Goal: Task Accomplishment & Management: Manage account settings

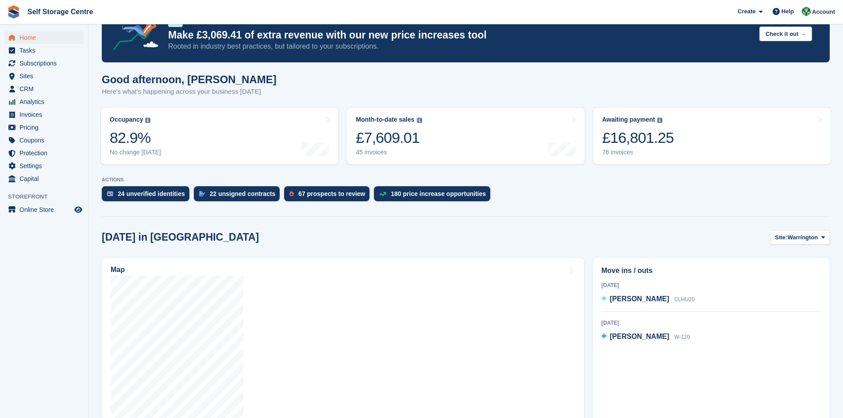
scroll to position [133, 0]
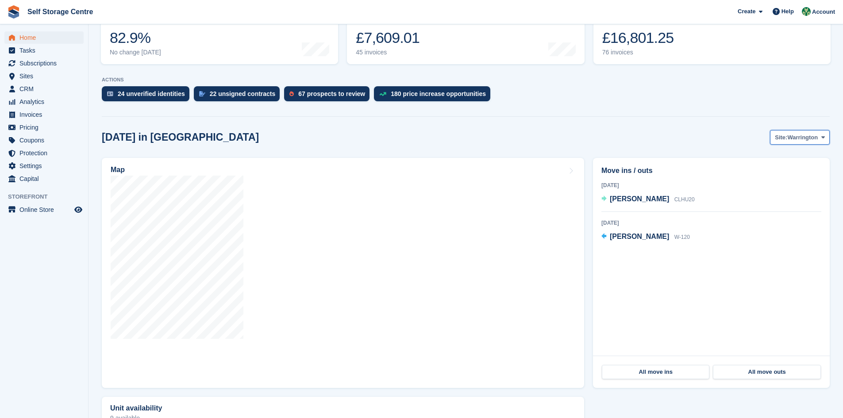
click at [406, 142] on button "Site: [GEOGRAPHIC_DATA]" at bounding box center [800, 137] width 60 height 15
click at [406, 180] on link "Winsford" at bounding box center [787, 174] width 77 height 16
click at [34, 65] on span "Subscriptions" at bounding box center [45, 63] width 53 height 12
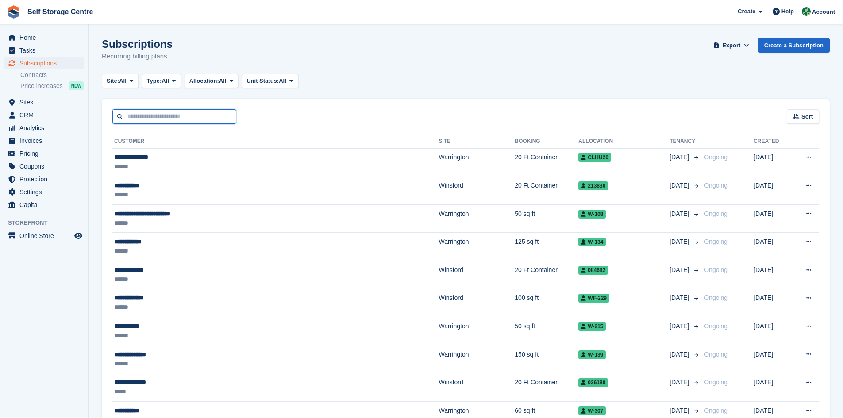
click at [127, 117] on input "text" at bounding box center [174, 116] width 124 height 15
type input "**********"
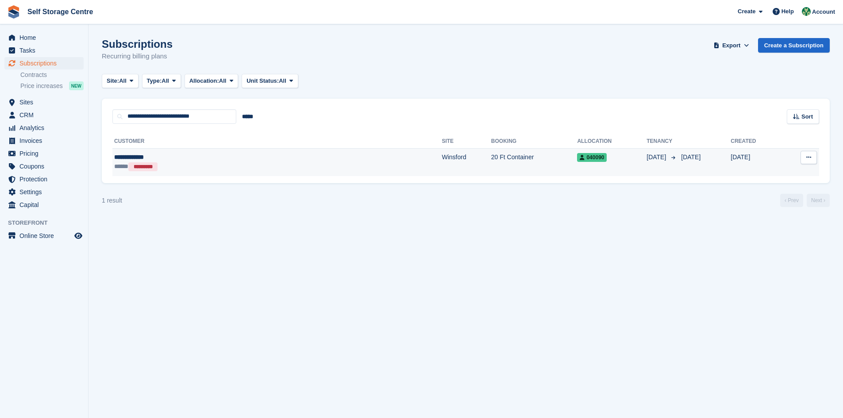
click at [491, 158] on td "20 Ft Container" at bounding box center [534, 162] width 86 height 28
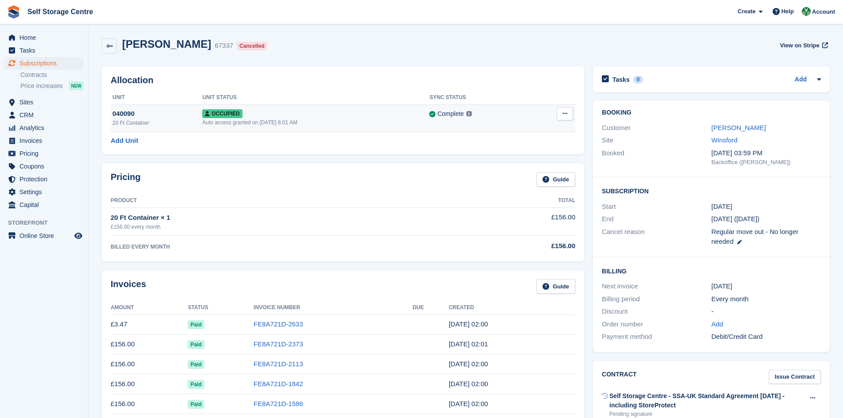
click at [567, 115] on icon at bounding box center [564, 114] width 5 height 6
click at [516, 148] on p "Deallocate" at bounding box center [530, 150] width 77 height 12
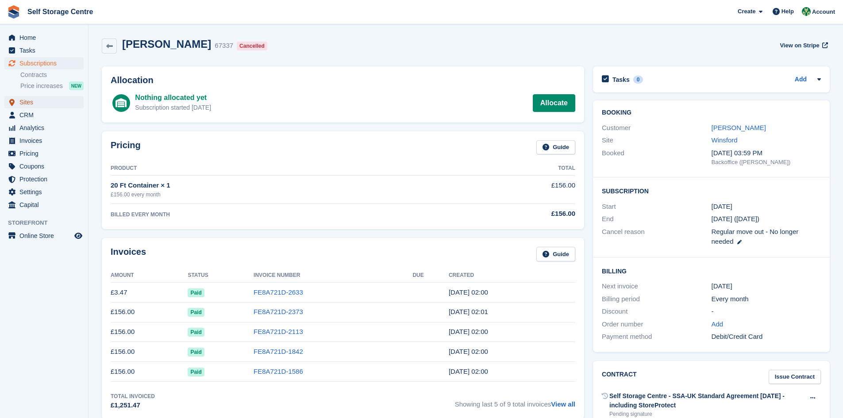
click at [31, 100] on span "Sites" at bounding box center [45, 102] width 53 height 12
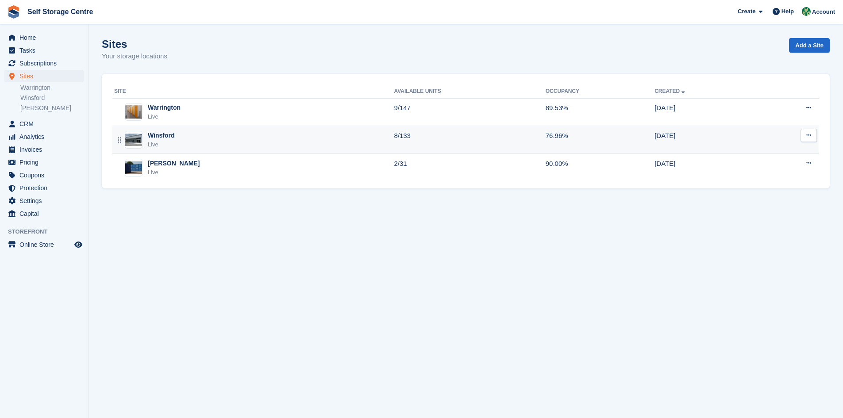
click at [201, 143] on div "Winsford Live" at bounding box center [254, 140] width 280 height 18
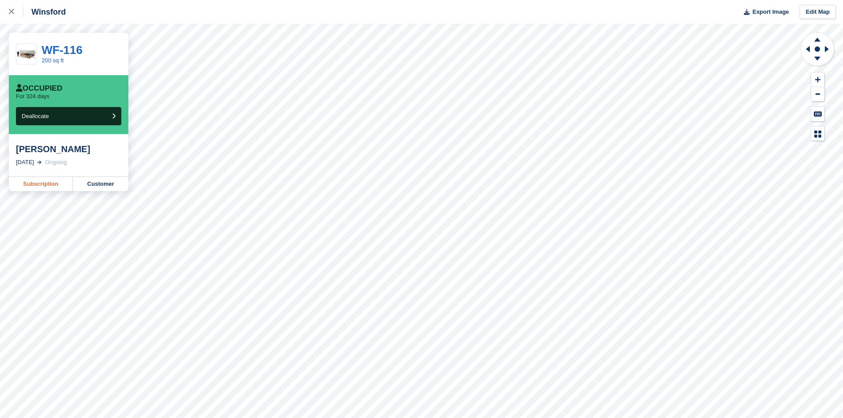
click at [63, 185] on link "Subscription" at bounding box center [41, 184] width 64 height 14
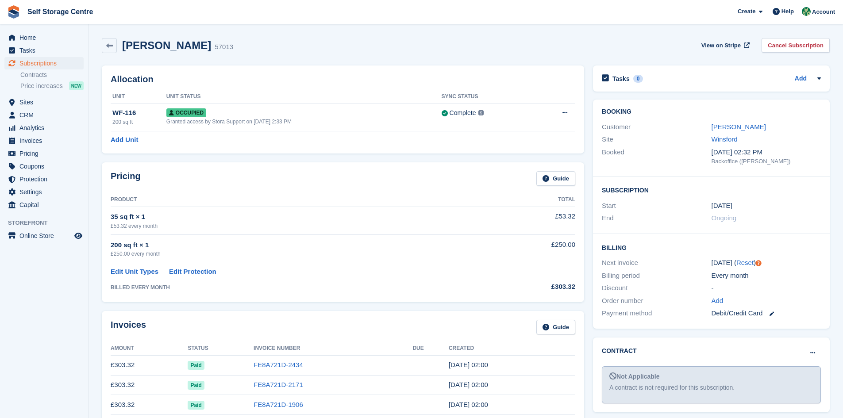
click at [313, 217] on div "35 sq ft × 1" at bounding box center [300, 217] width 379 height 10
click at [135, 272] on link "Edit Unit Types" at bounding box center [135, 272] width 48 height 10
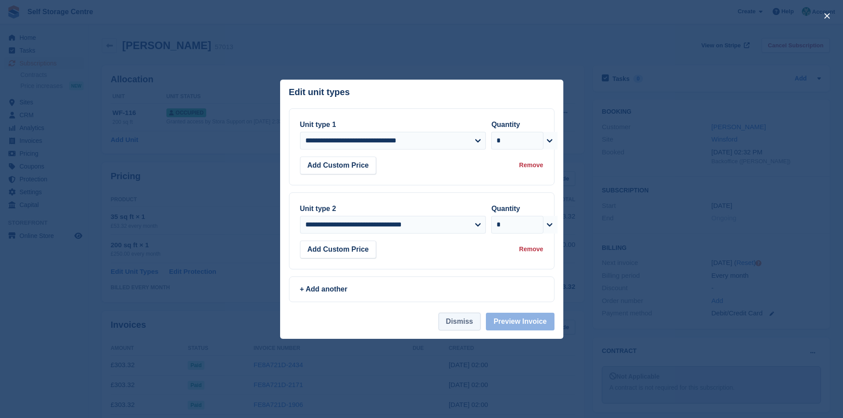
click at [468, 323] on button "Dismiss" at bounding box center [460, 322] width 42 height 18
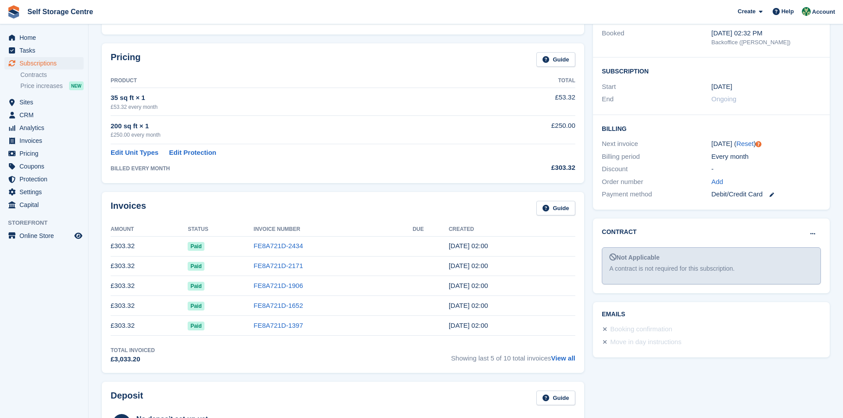
scroll to position [133, 0]
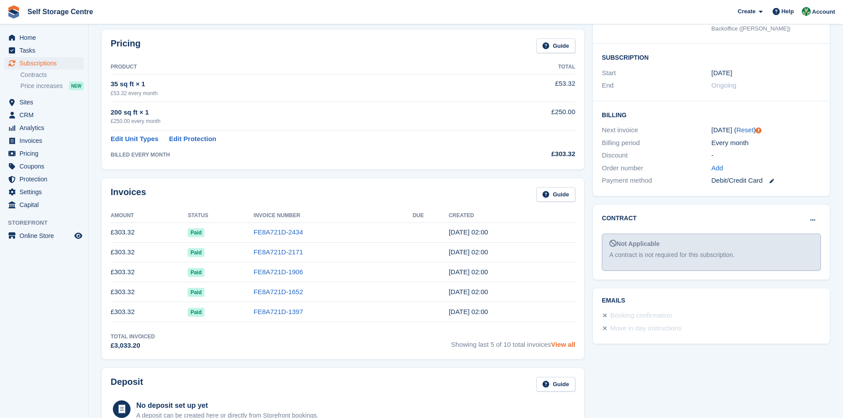
click at [561, 347] on link "View all" at bounding box center [563, 345] width 24 height 8
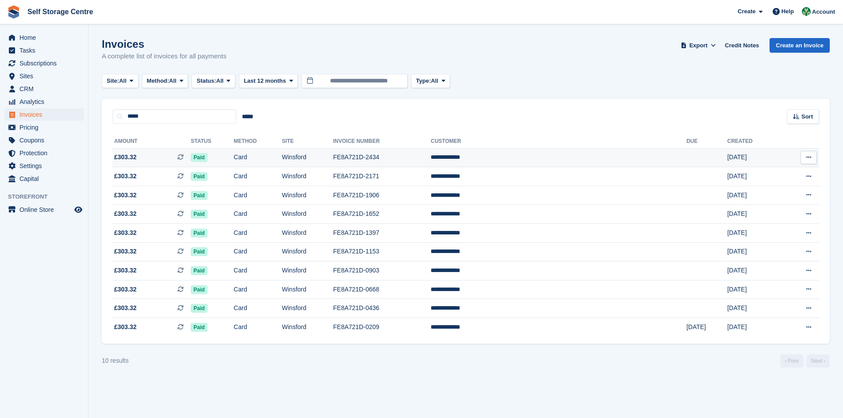
click at [808, 158] on icon at bounding box center [808, 157] width 5 height 6
click at [524, 94] on turbo-frame "Invoices A complete list of invoices for all payments Export Export Invoices Ex…" at bounding box center [466, 203] width 728 height 330
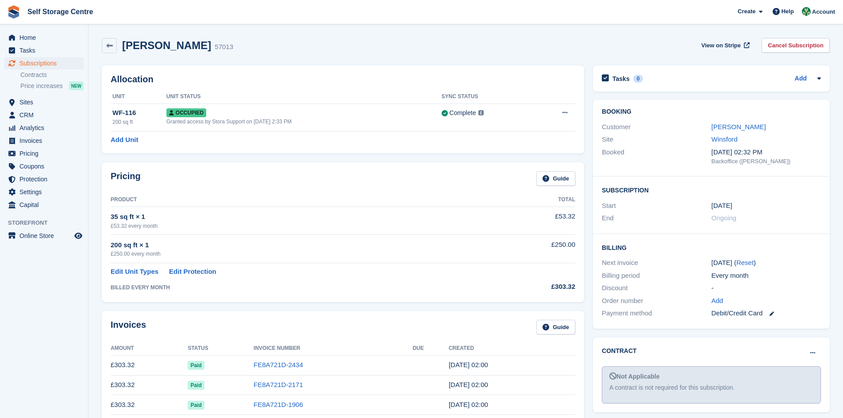
scroll to position [133, 0]
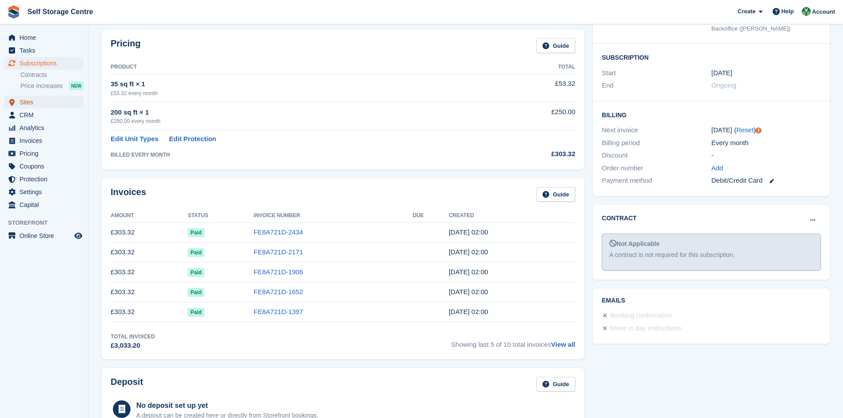
click at [32, 101] on span "Sites" at bounding box center [45, 102] width 53 height 12
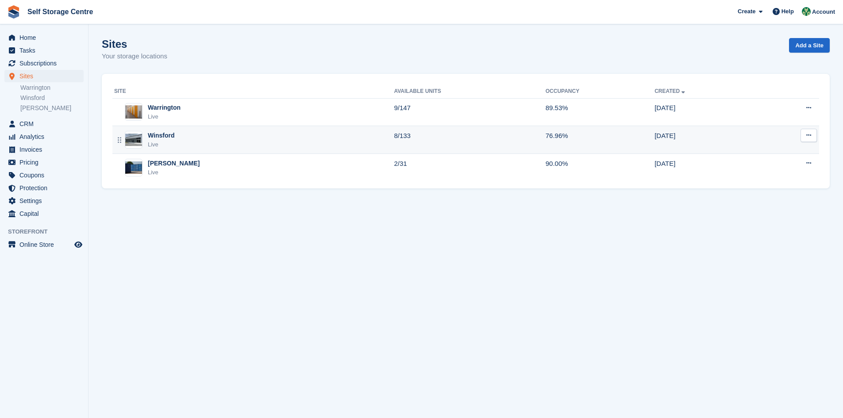
click at [188, 142] on div "Winsford Live" at bounding box center [254, 140] width 280 height 18
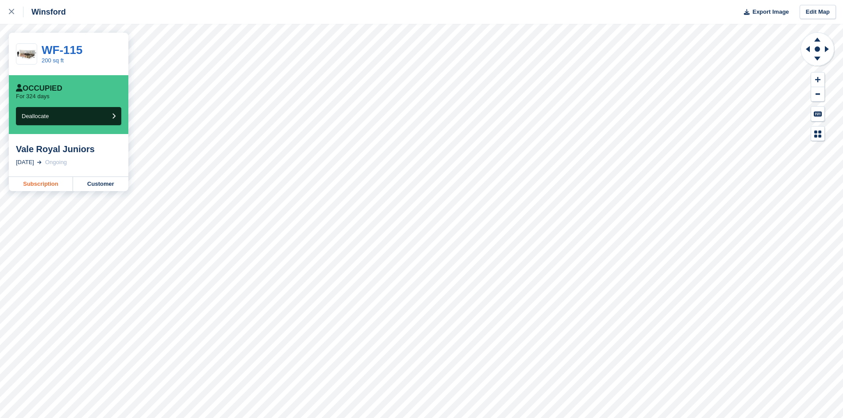
click at [53, 183] on link "Subscription" at bounding box center [41, 184] width 64 height 14
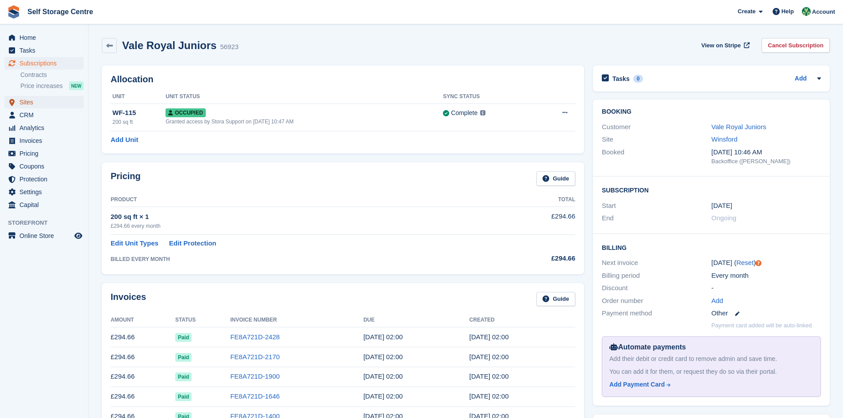
click at [20, 104] on span "Sites" at bounding box center [45, 102] width 53 height 12
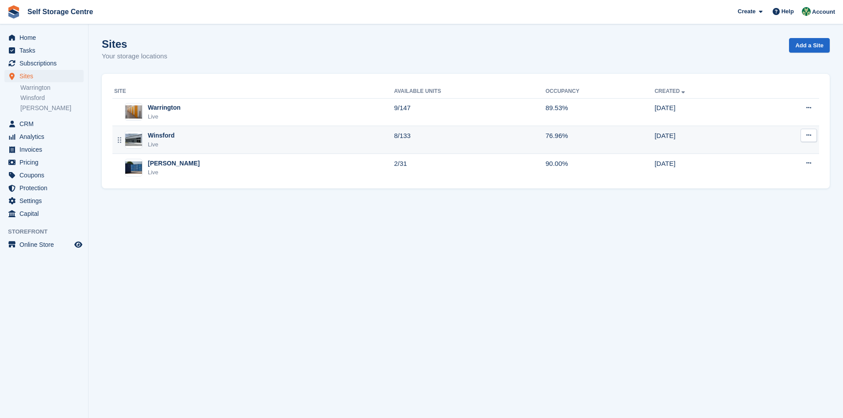
click at [175, 136] on div "Winsford Live" at bounding box center [254, 140] width 280 height 18
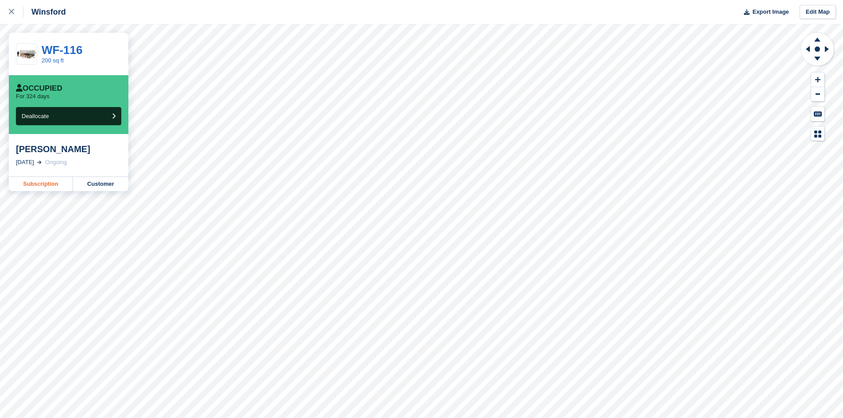
click at [41, 184] on link "Subscription" at bounding box center [41, 184] width 64 height 14
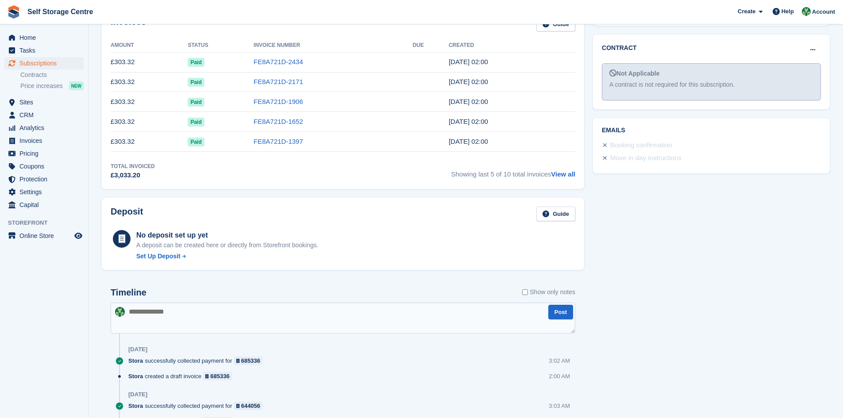
scroll to position [260, 0]
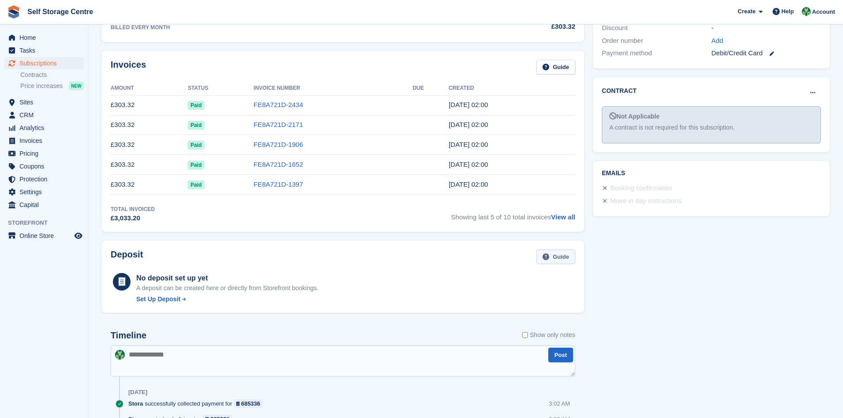
click at [563, 254] on link "Guide" at bounding box center [555, 257] width 39 height 15
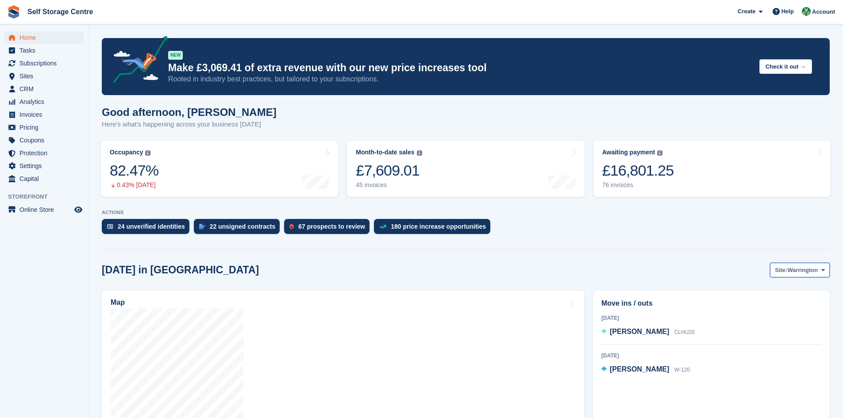
click at [406, 271] on icon at bounding box center [823, 270] width 4 height 6
click at [406, 290] on link "Winsford" at bounding box center [787, 307] width 77 height 16
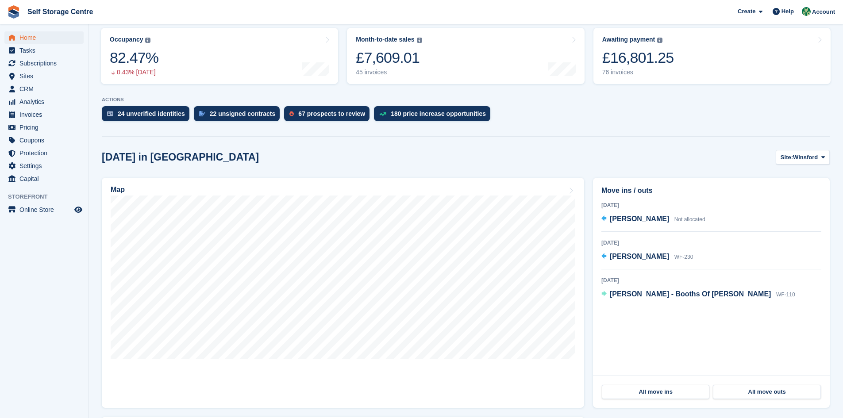
scroll to position [177, 0]
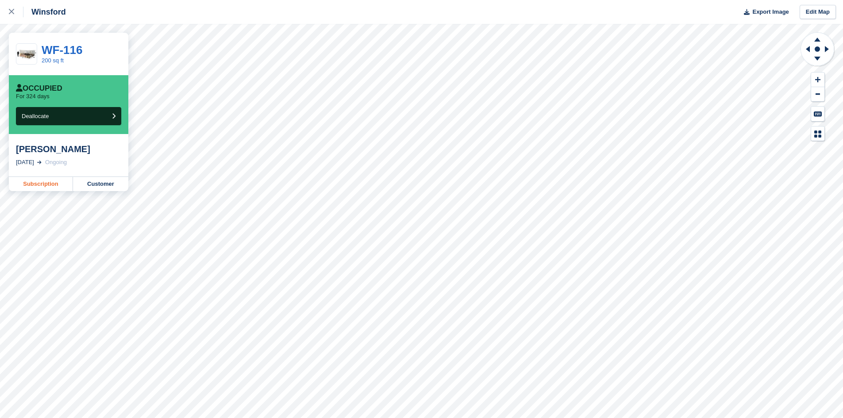
click at [57, 189] on link "Subscription" at bounding box center [41, 184] width 64 height 14
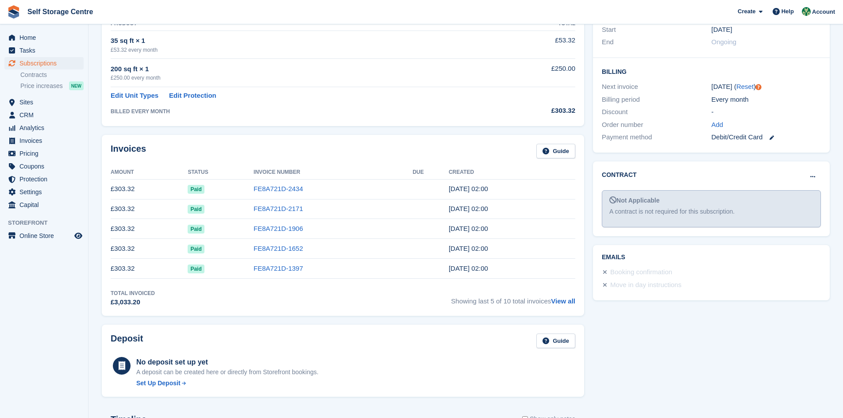
scroll to position [177, 0]
click at [567, 300] on link "View all" at bounding box center [563, 301] width 24 height 8
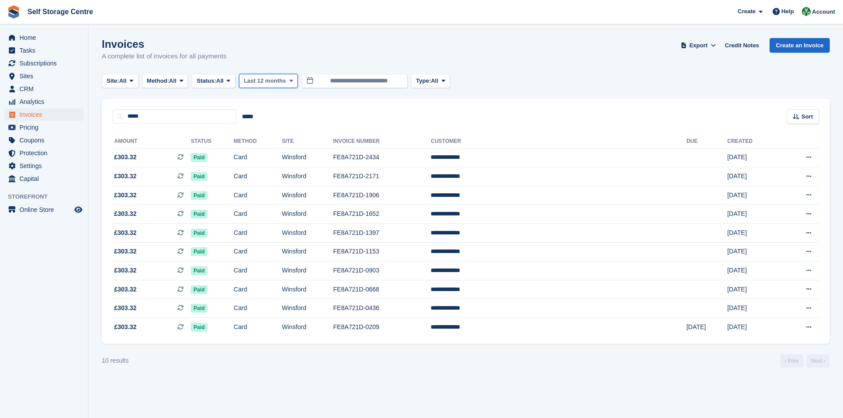
click at [291, 79] on icon at bounding box center [291, 81] width 4 height 6
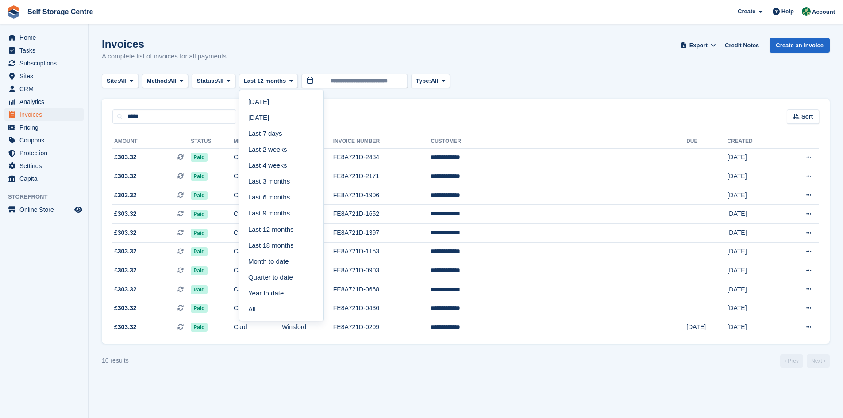
click at [299, 246] on link "Last 18 months" at bounding box center [281, 246] width 77 height 16
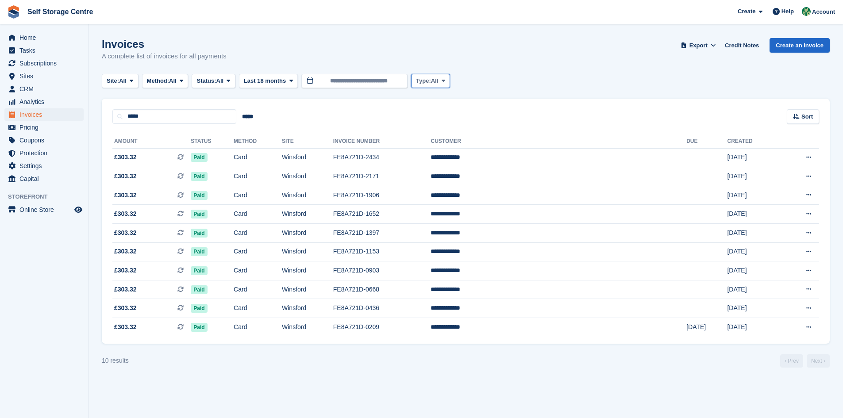
click at [443, 81] on span at bounding box center [443, 80] width 7 height 7
click at [373, 112] on div "***** ***** Sort Sort by Date created Created (oldest first) Created (newest fi…" at bounding box center [466, 111] width 728 height 25
click at [311, 81] on input "**********" at bounding box center [354, 81] width 106 height 15
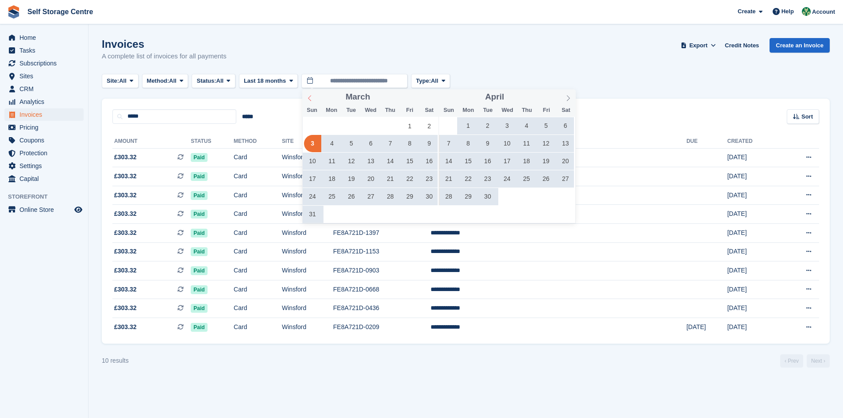
click at [309, 97] on icon at bounding box center [309, 98] width 3 height 6
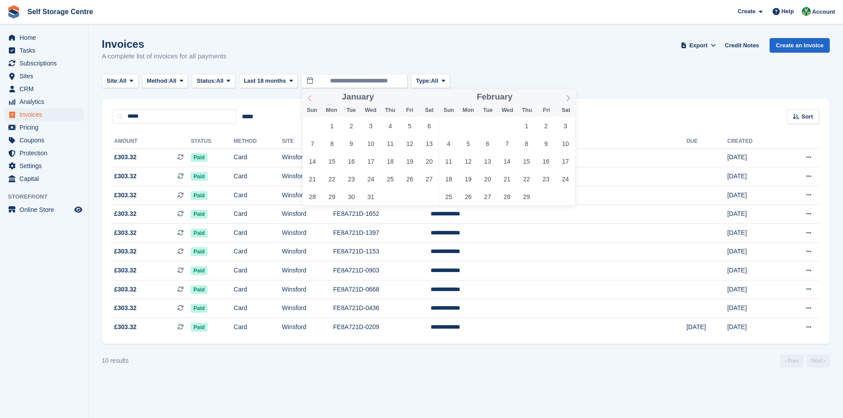
click at [309, 97] on icon at bounding box center [309, 98] width 3 height 6
type input "****"
click at [309, 97] on icon at bounding box center [309, 98] width 3 height 6
type input "****"
click at [309, 97] on icon at bounding box center [309, 98] width 3 height 6
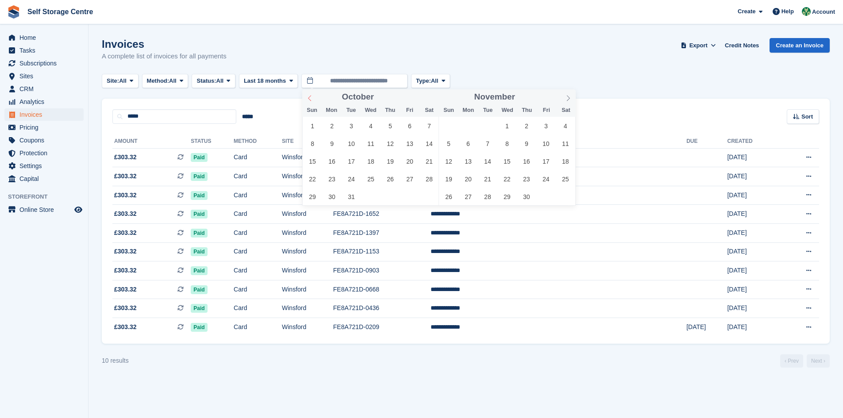
click at [309, 97] on icon at bounding box center [309, 98] width 3 height 6
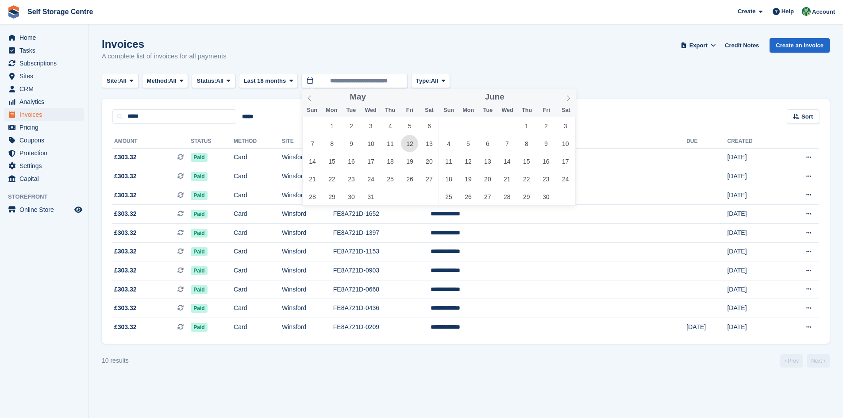
click at [409, 145] on span "12" at bounding box center [409, 143] width 17 height 17
type input "**********"
click at [445, 81] on icon at bounding box center [444, 81] width 4 height 6
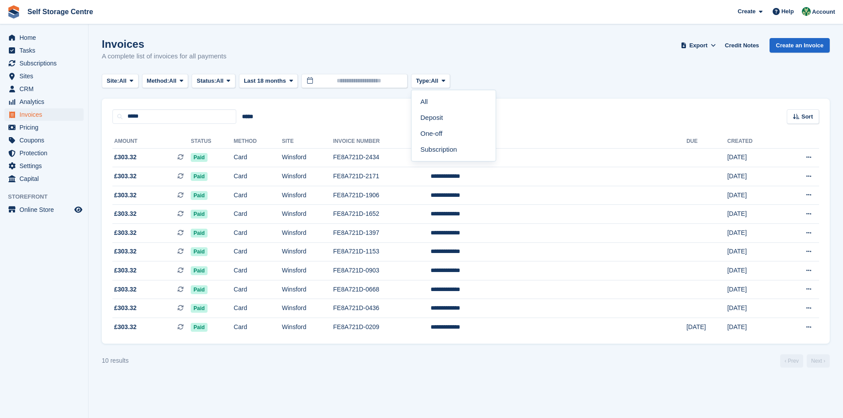
click at [365, 110] on div "***** ***** Sort Sort by Date created Created (oldest first) Created (newest fi…" at bounding box center [466, 111] width 728 height 25
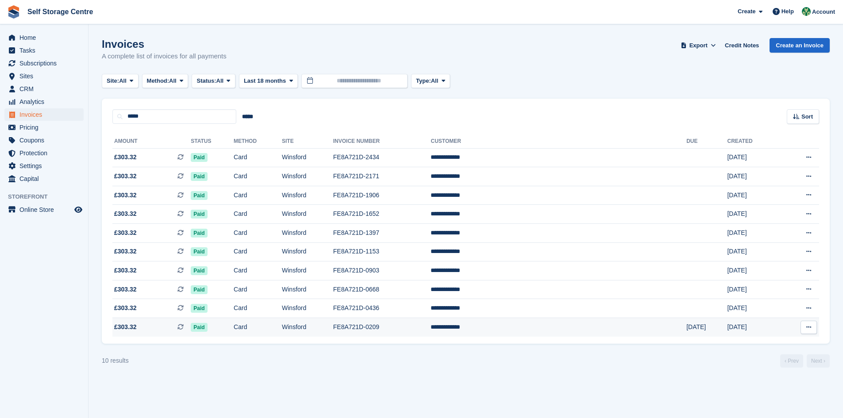
click at [801, 327] on button at bounding box center [809, 327] width 16 height 13
click at [769, 390] on p "View Subscription" at bounding box center [774, 390] width 77 height 12
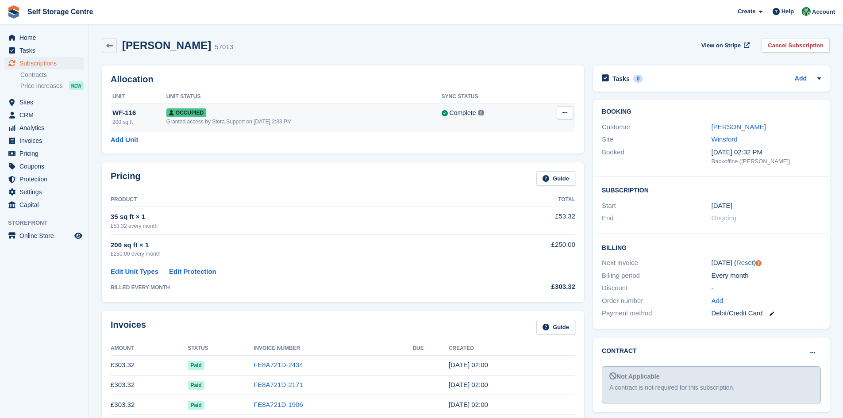
click at [470, 113] on div "Complete" at bounding box center [463, 112] width 27 height 9
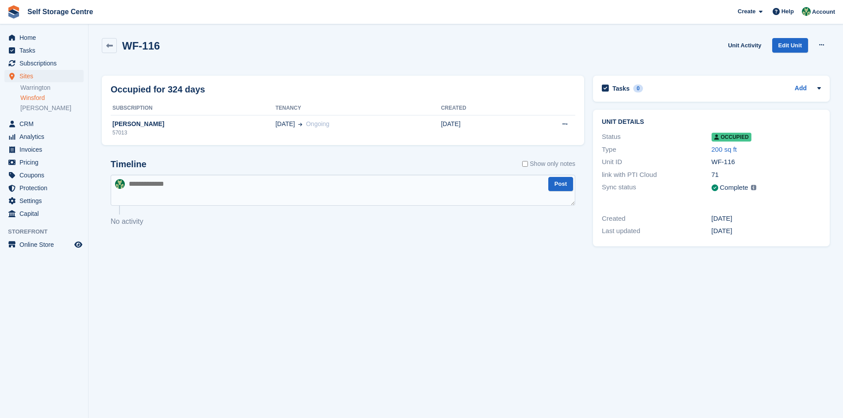
click at [31, 97] on link "Winsford" at bounding box center [51, 98] width 63 height 8
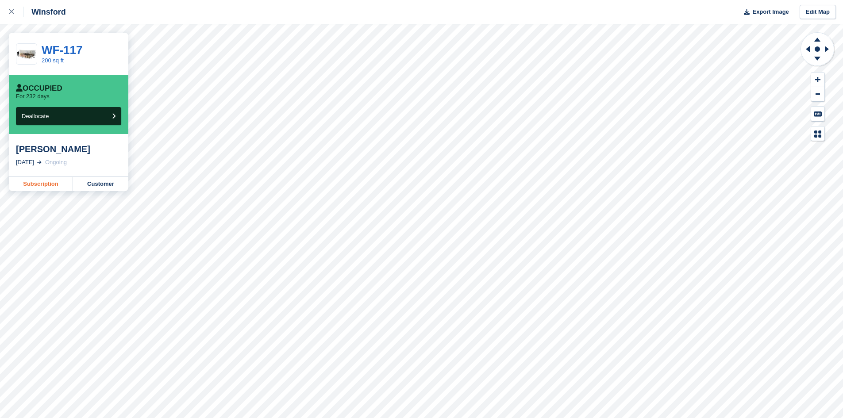
click at [39, 184] on link "Subscription" at bounding box center [41, 184] width 64 height 14
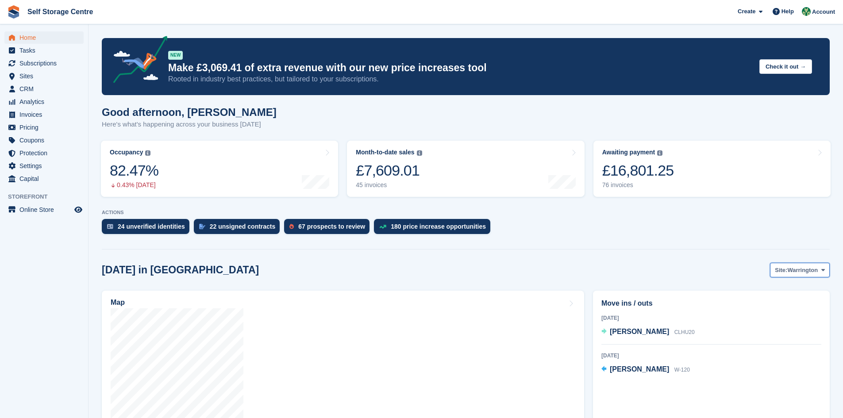
click at [406, 271] on icon at bounding box center [823, 270] width 4 height 6
click at [406, 290] on link "Winsford" at bounding box center [787, 307] width 77 height 16
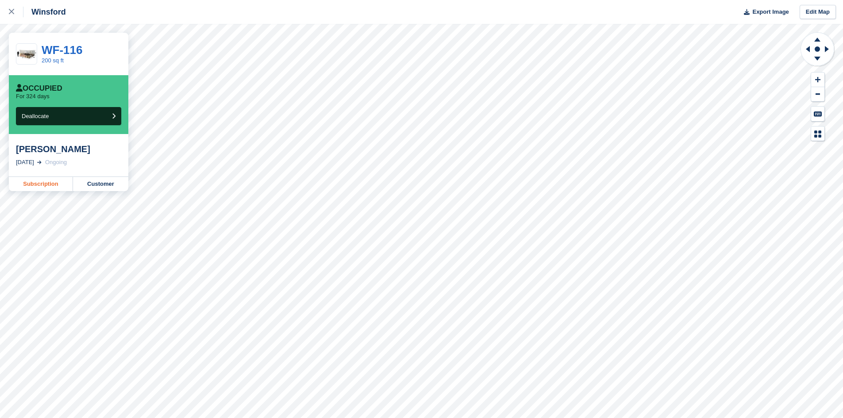
click at [49, 185] on link "Subscription" at bounding box center [41, 184] width 64 height 14
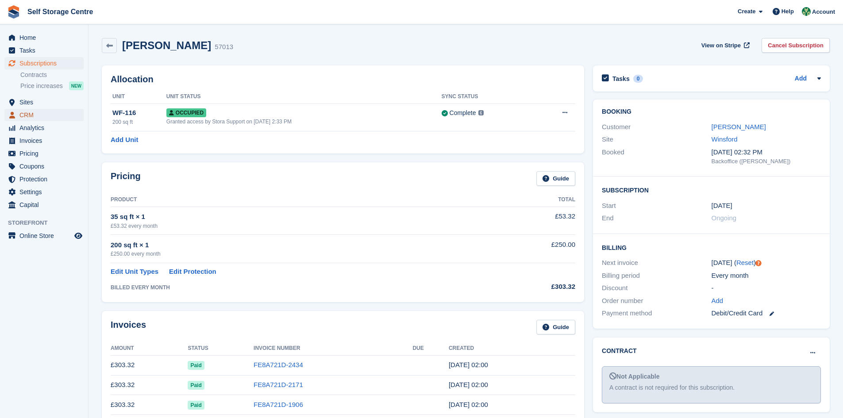
click at [35, 116] on span "CRM" at bounding box center [45, 115] width 53 height 12
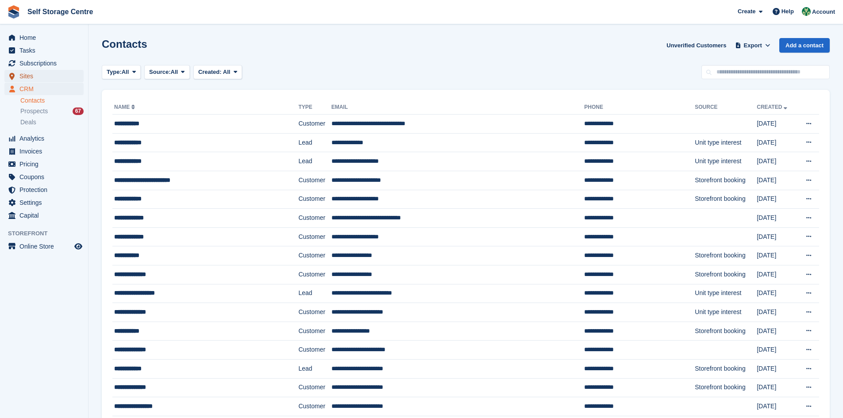
click at [30, 76] on span "Sites" at bounding box center [45, 76] width 53 height 12
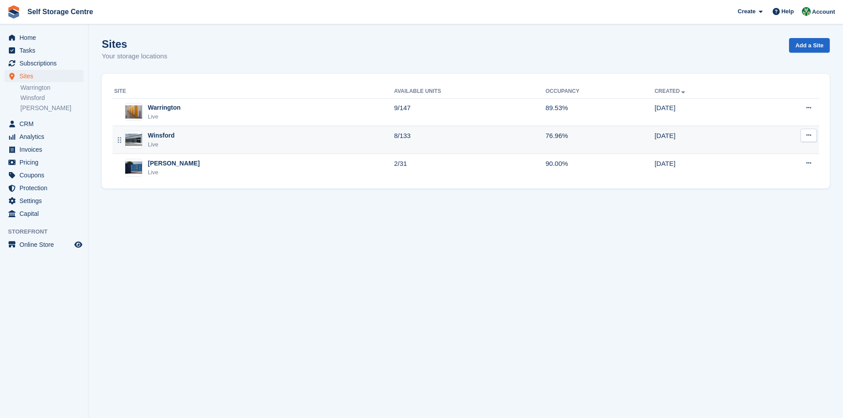
click at [260, 144] on div "Winsford Live" at bounding box center [254, 140] width 280 height 18
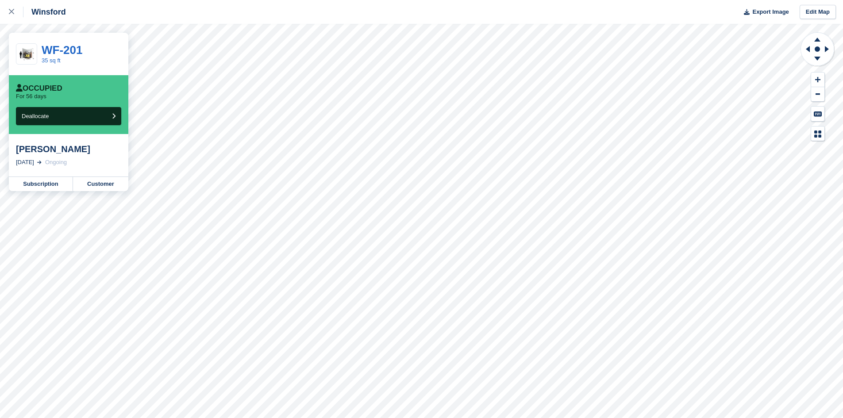
click at [182, 15] on div "Winsford Export Image Edit Map" at bounding box center [421, 12] width 843 height 24
click at [48, 187] on link "Subscription" at bounding box center [41, 184] width 64 height 14
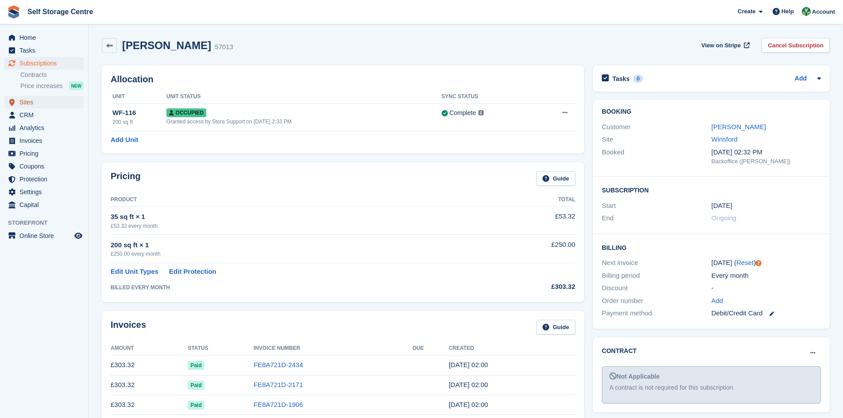
click at [32, 103] on span "Sites" at bounding box center [45, 102] width 53 height 12
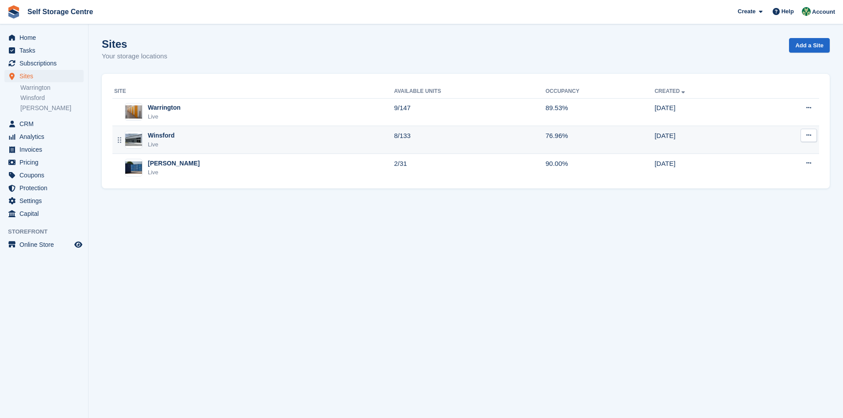
click at [402, 143] on td "8/133" at bounding box center [469, 140] width 151 height 28
